Goal: Find specific page/section: Find specific page/section

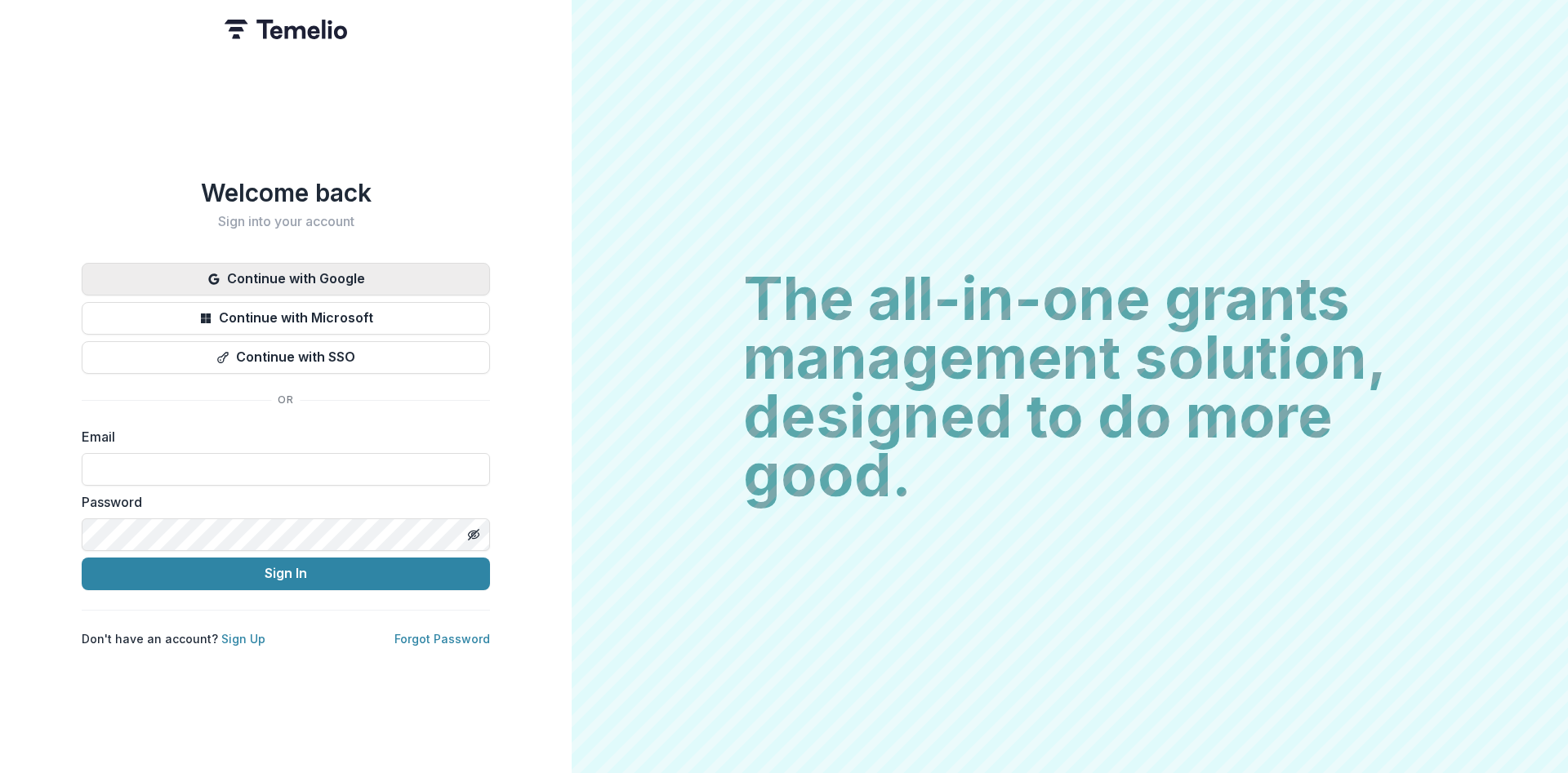
type input "**********"
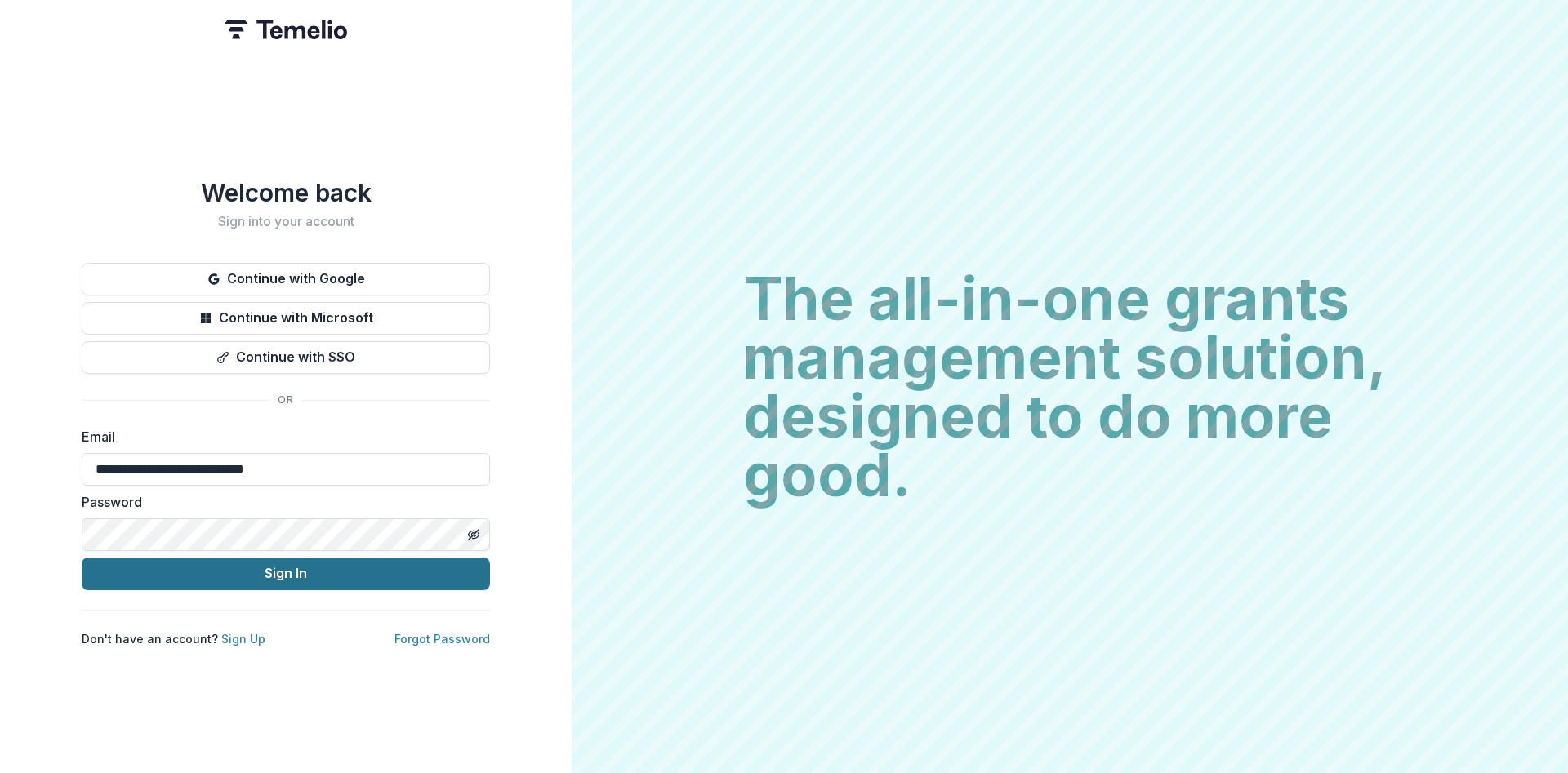
click at [280, 568] on button "Sign In" at bounding box center [286, 573] width 409 height 33
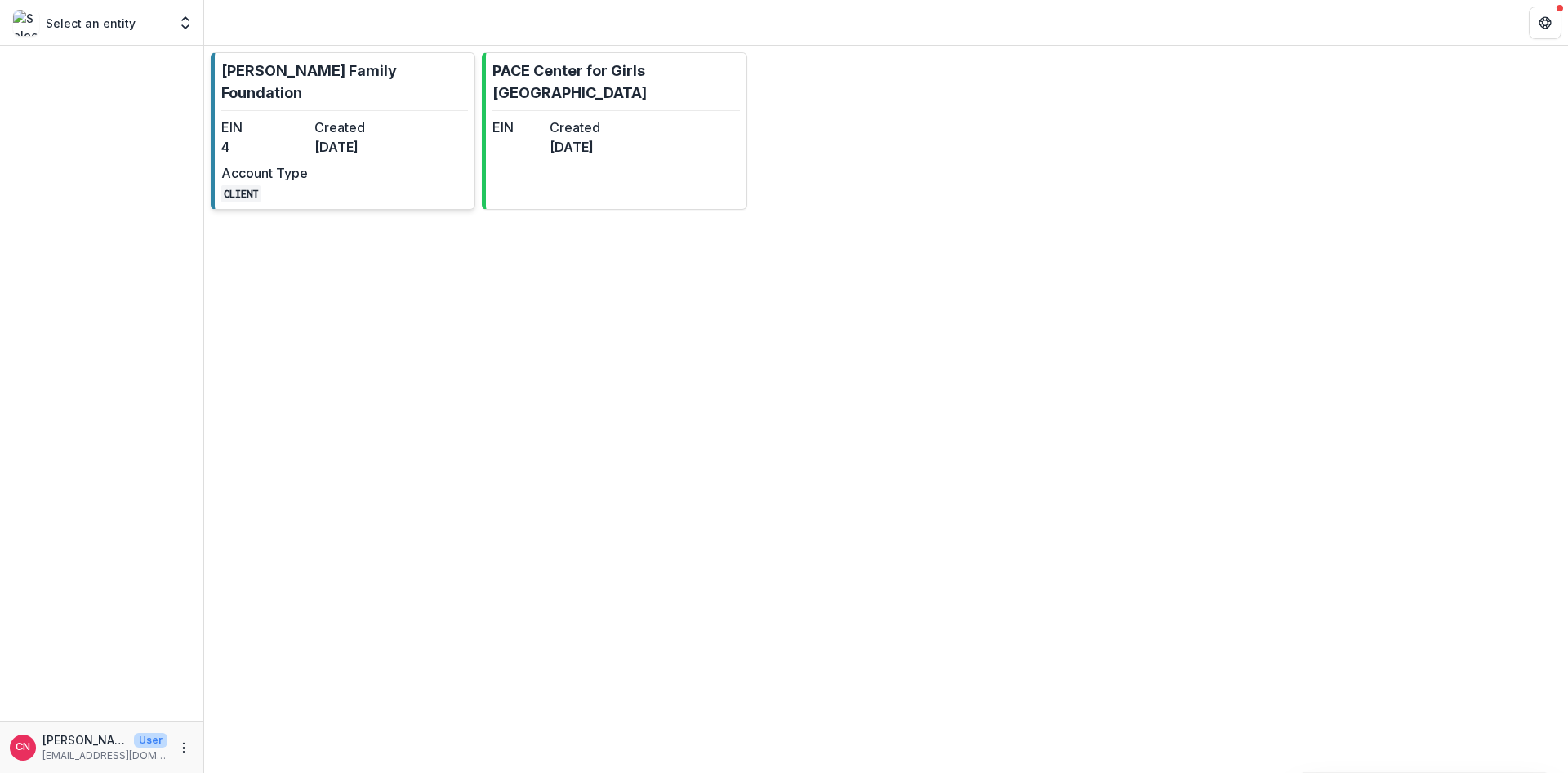
click at [341, 118] on dt "Created" at bounding box center [358, 127] width 86 height 19
